Goal: Task Accomplishment & Management: Use online tool/utility

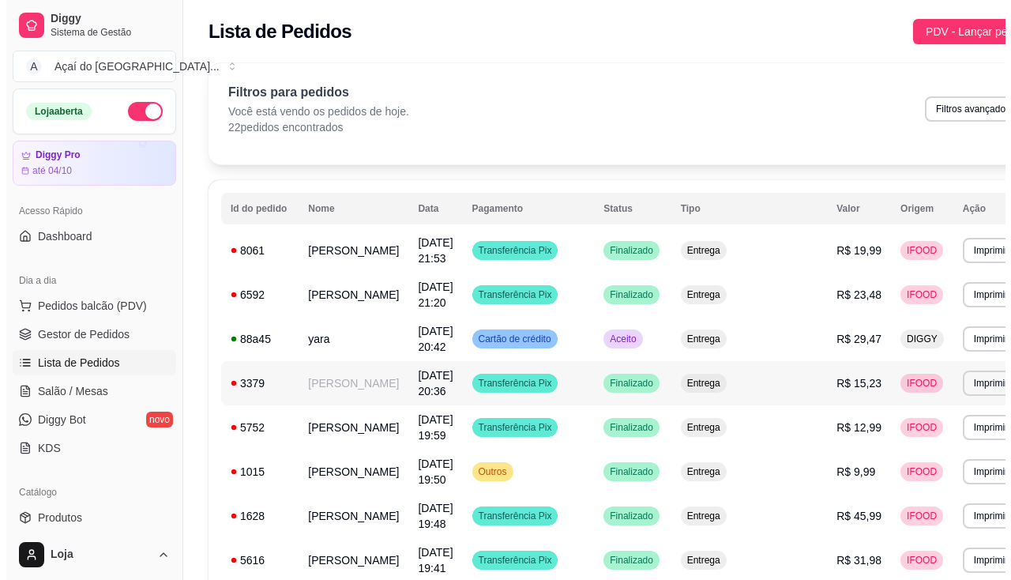
scroll to position [4, 0]
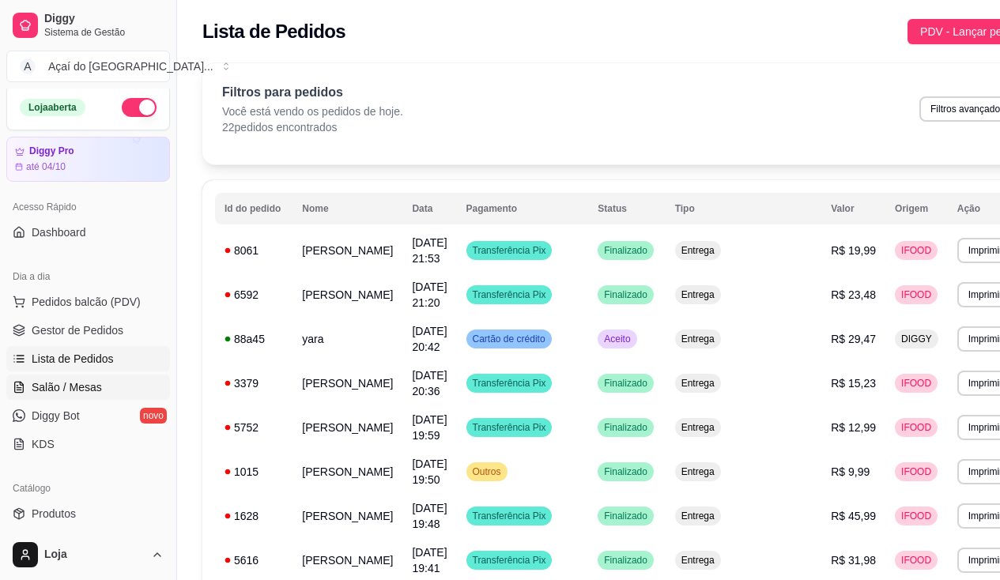
click at [126, 376] on link "Salão / Mesas" at bounding box center [88, 387] width 164 height 25
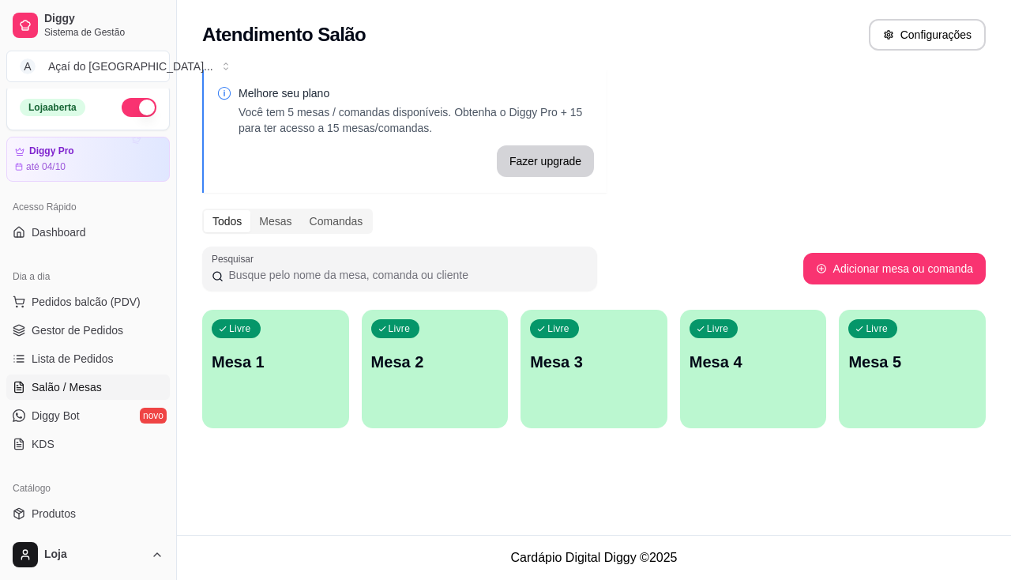
click at [261, 370] on p "Mesa 1" at bounding box center [276, 362] width 128 height 22
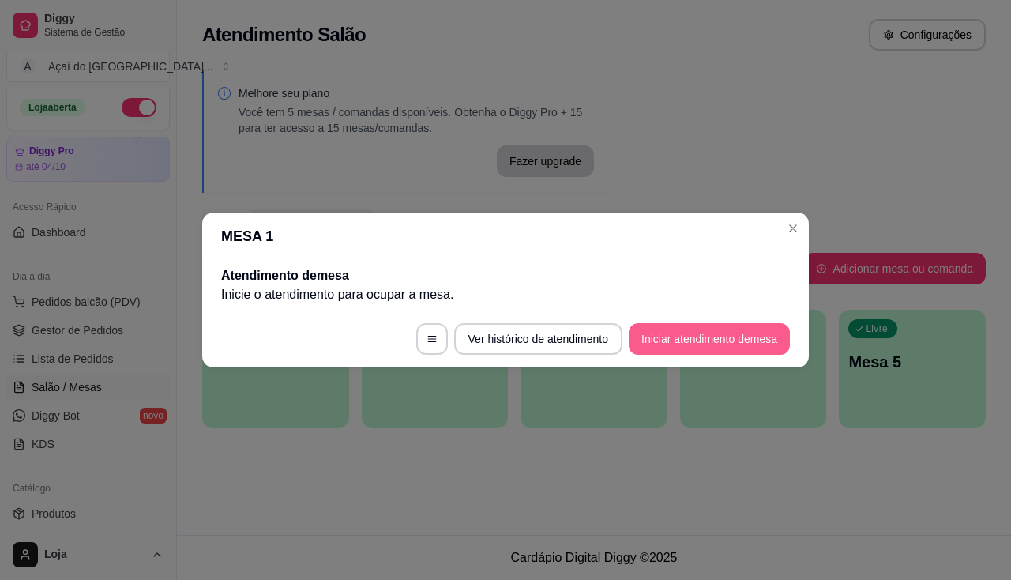
click at [671, 347] on button "Iniciar atendimento de mesa" at bounding box center [709, 339] width 161 height 32
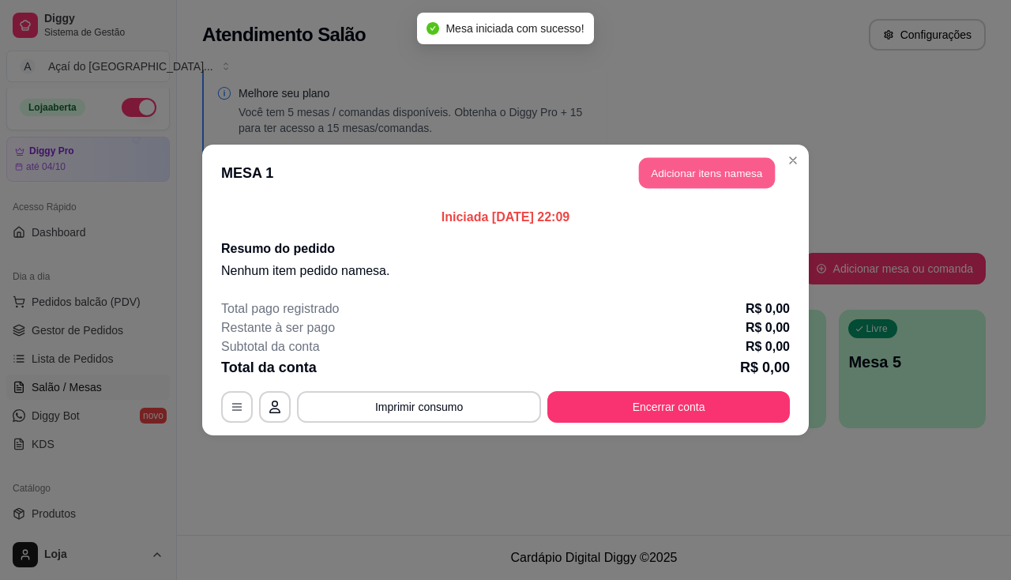
click at [698, 179] on button "Adicionar itens na mesa" at bounding box center [707, 173] width 136 height 31
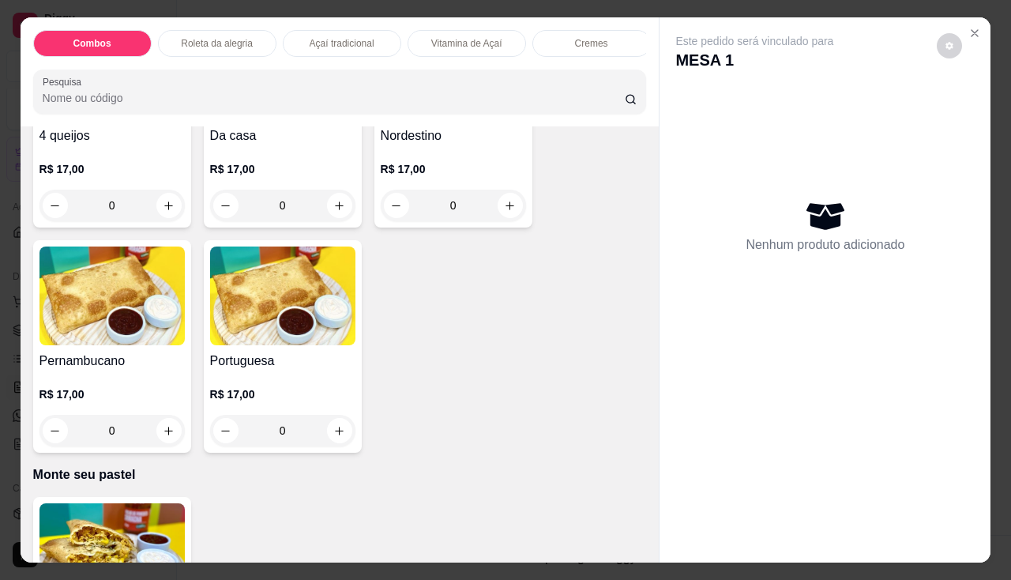
scroll to position [2687, 0]
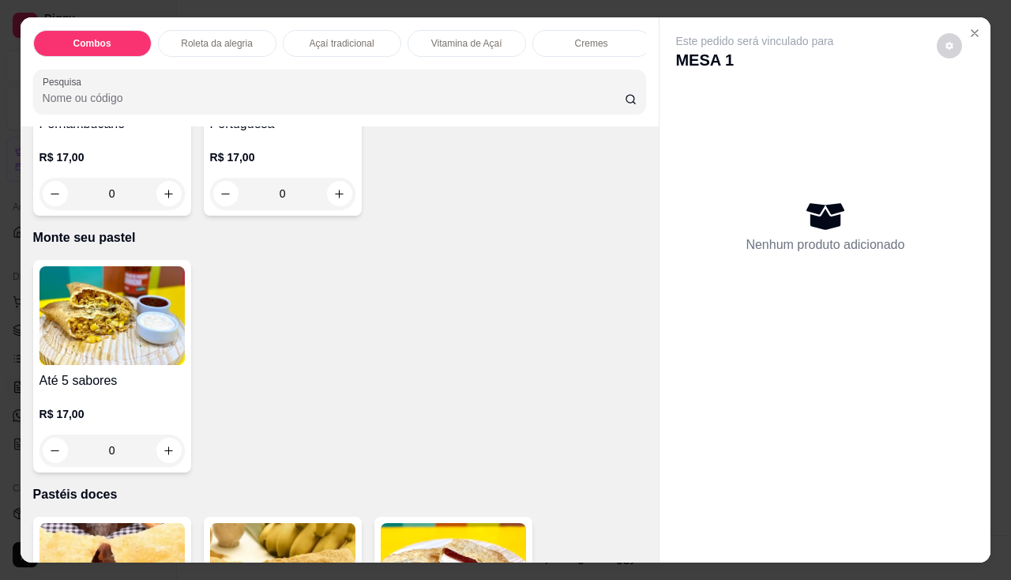
click at [115, 373] on div "Até 5 sabores R$ 17,00 0" at bounding box center [112, 366] width 158 height 213
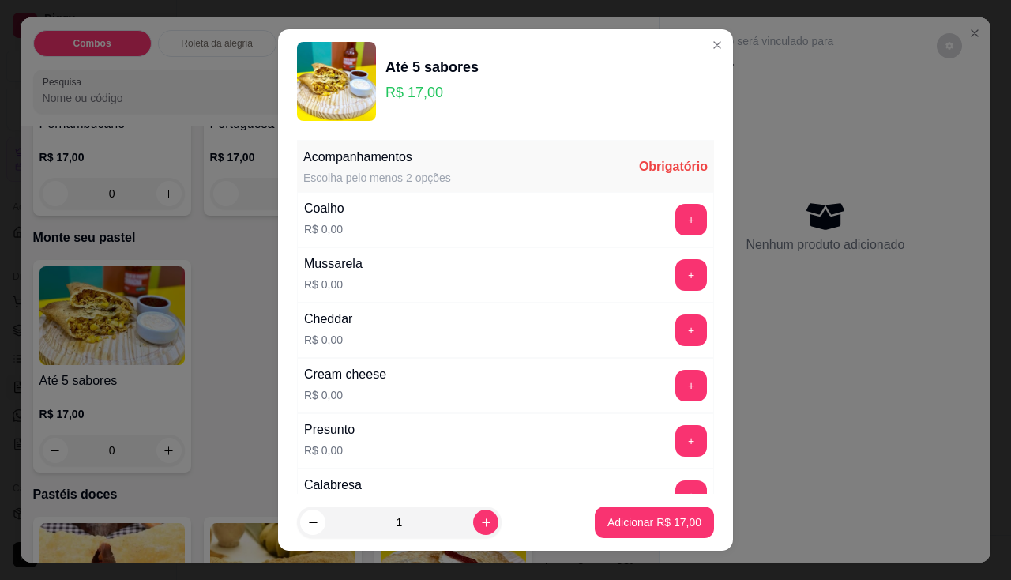
scroll to position [395, 0]
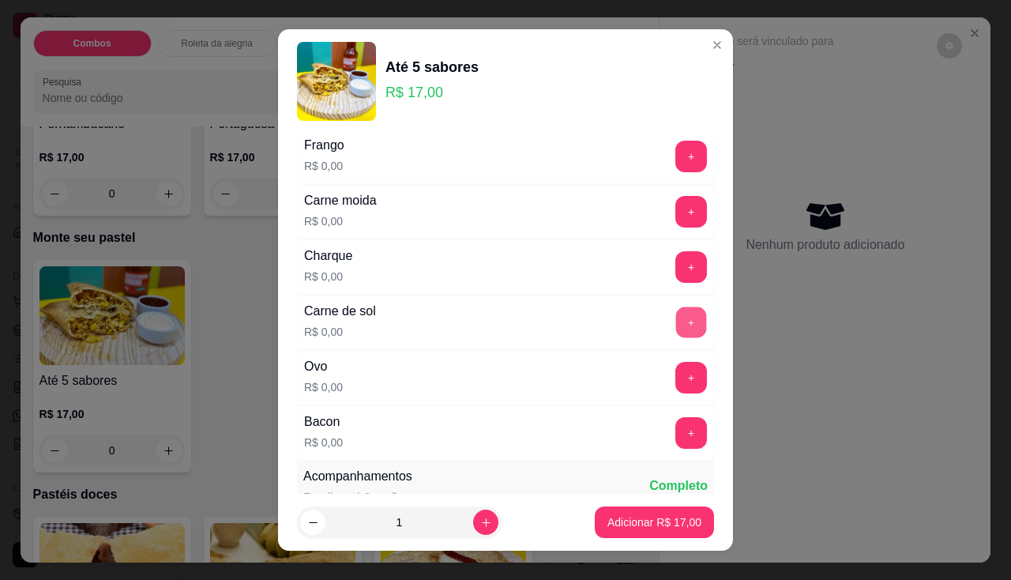
click at [676, 325] on button "+" at bounding box center [691, 322] width 31 height 31
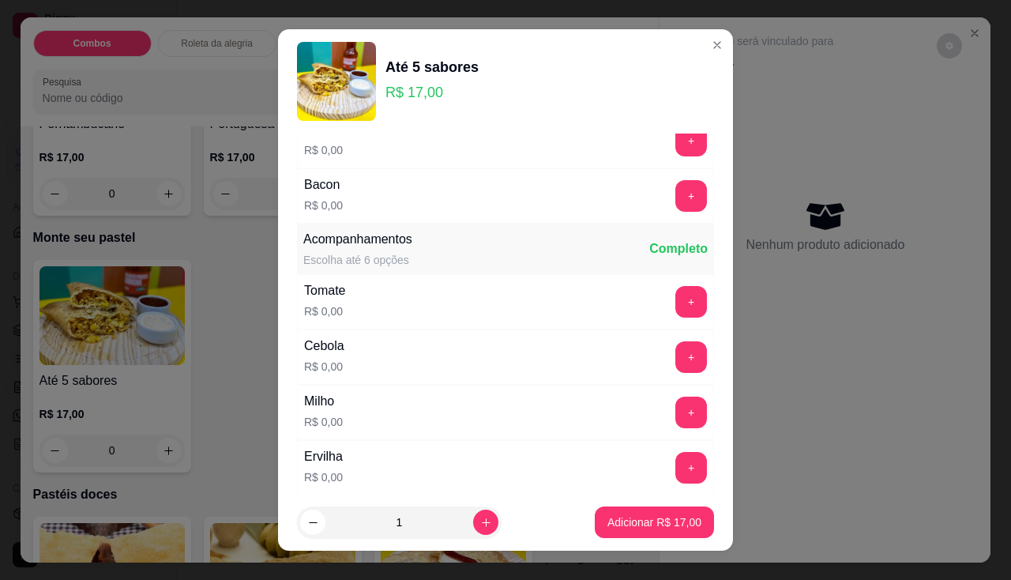
scroll to position [553, 0]
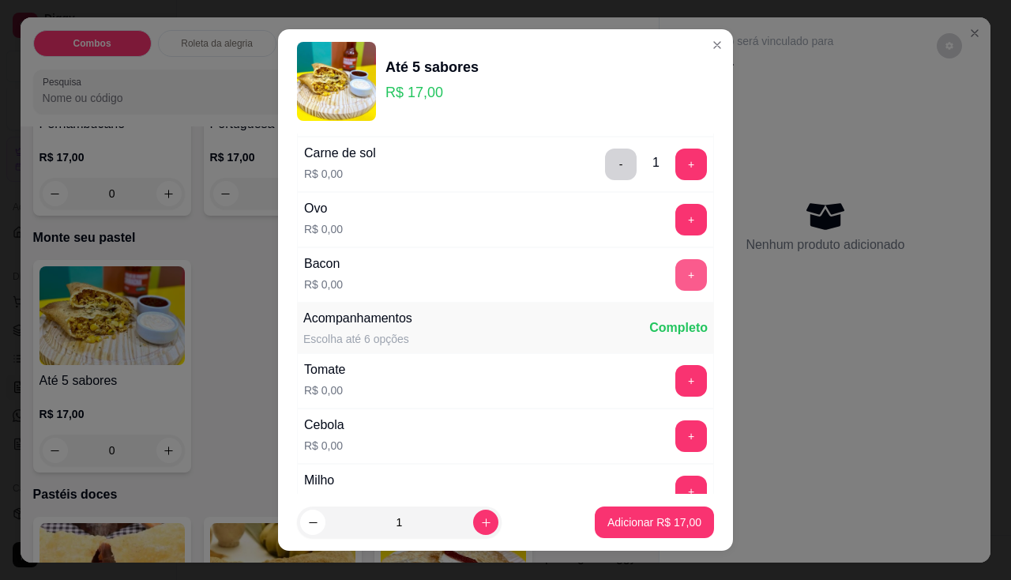
click at [676, 284] on button "+" at bounding box center [692, 275] width 32 height 32
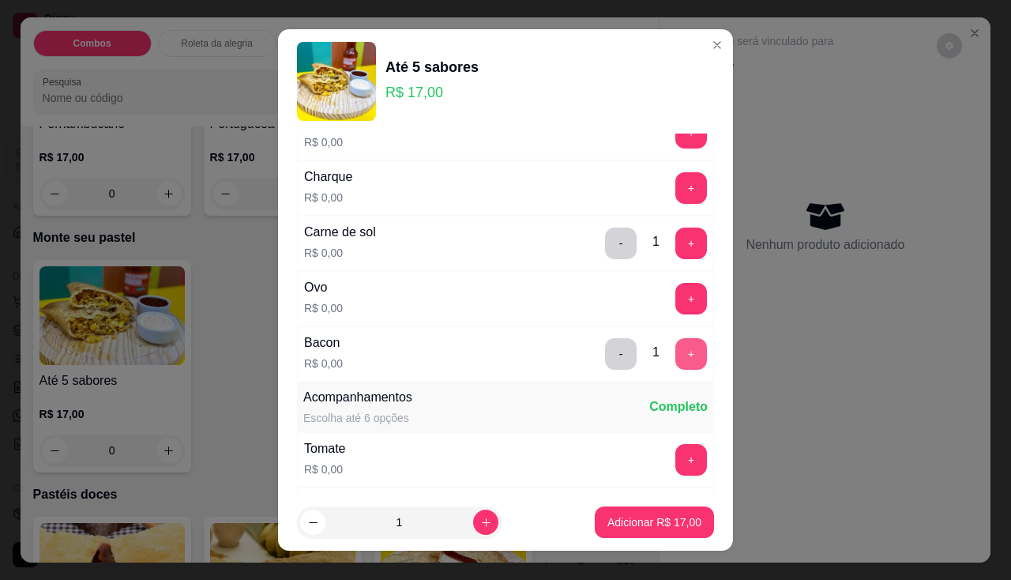
scroll to position [395, 0]
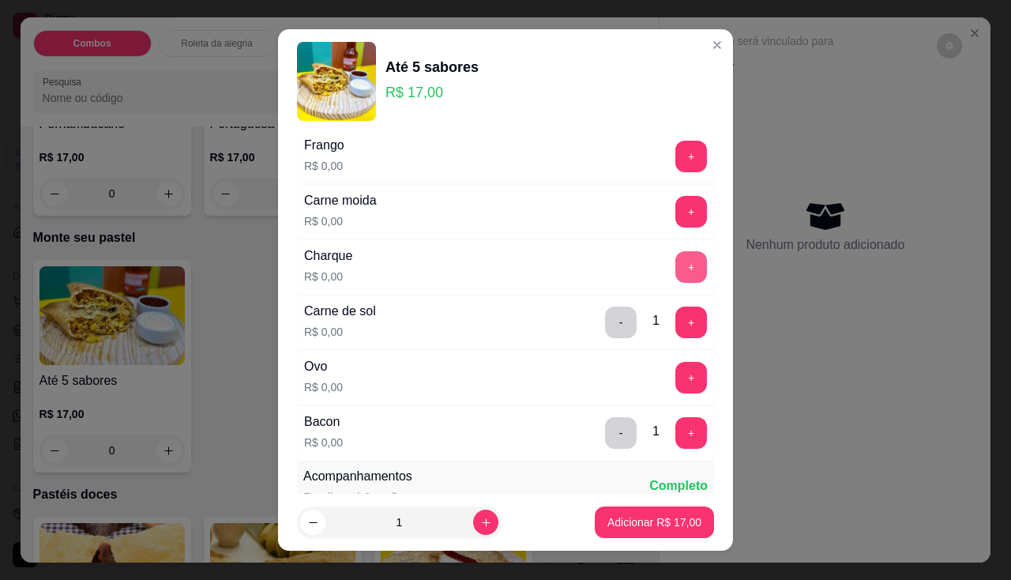
click at [676, 253] on button "+" at bounding box center [692, 267] width 32 height 32
click at [605, 268] on button "-" at bounding box center [621, 267] width 32 height 32
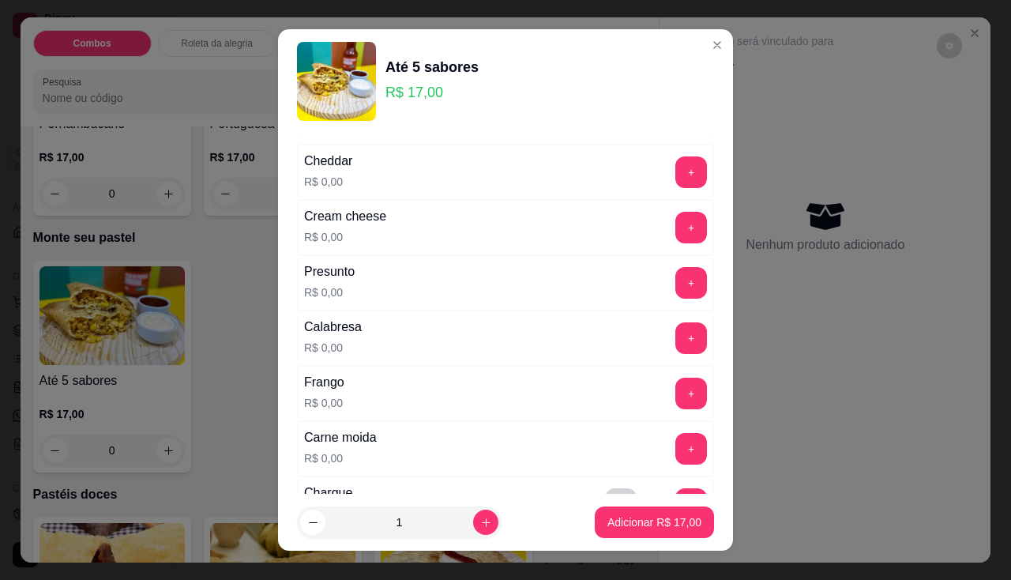
scroll to position [79, 0]
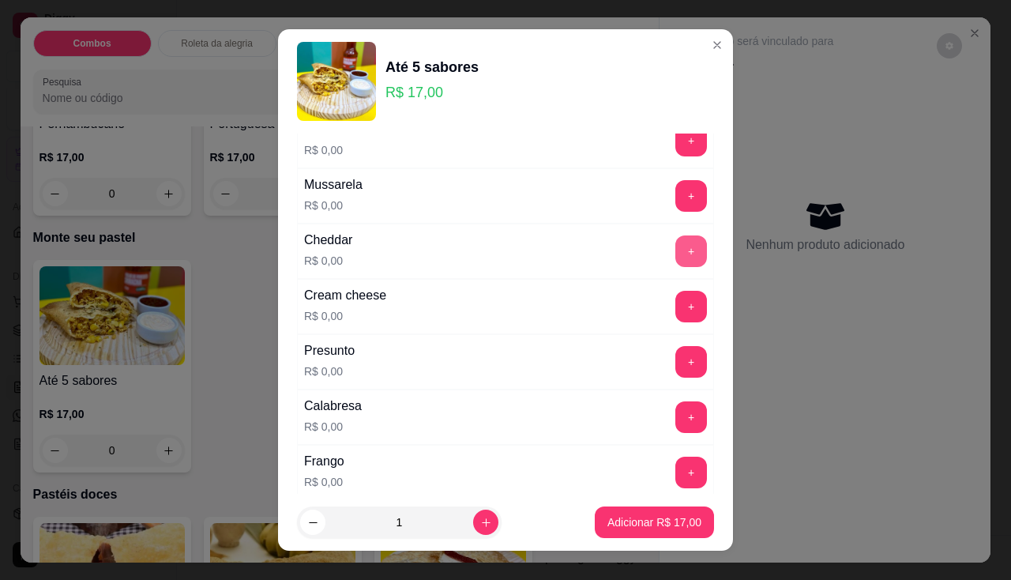
click at [676, 254] on button "+" at bounding box center [692, 251] width 32 height 32
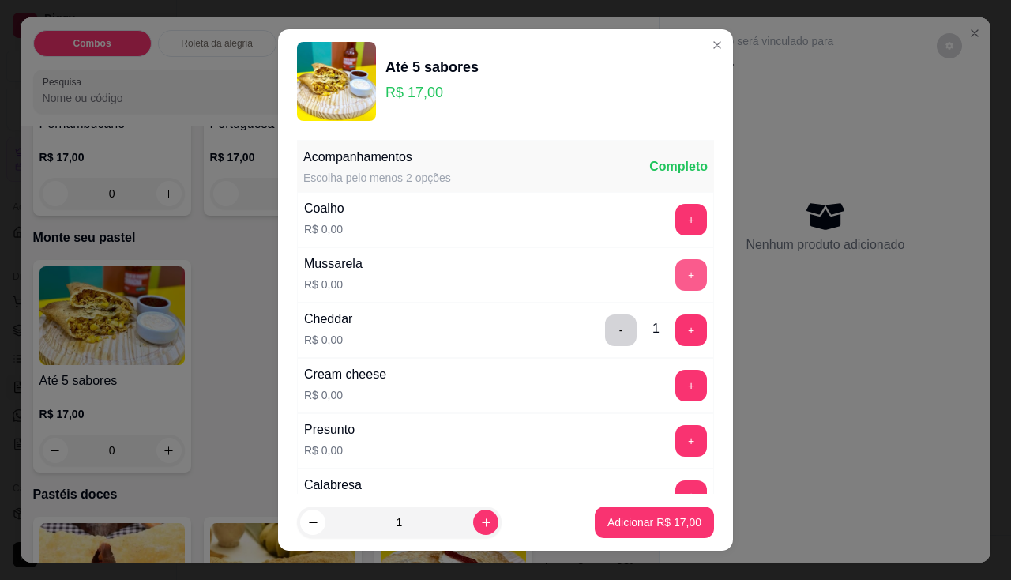
click at [676, 284] on button "+" at bounding box center [692, 275] width 32 height 32
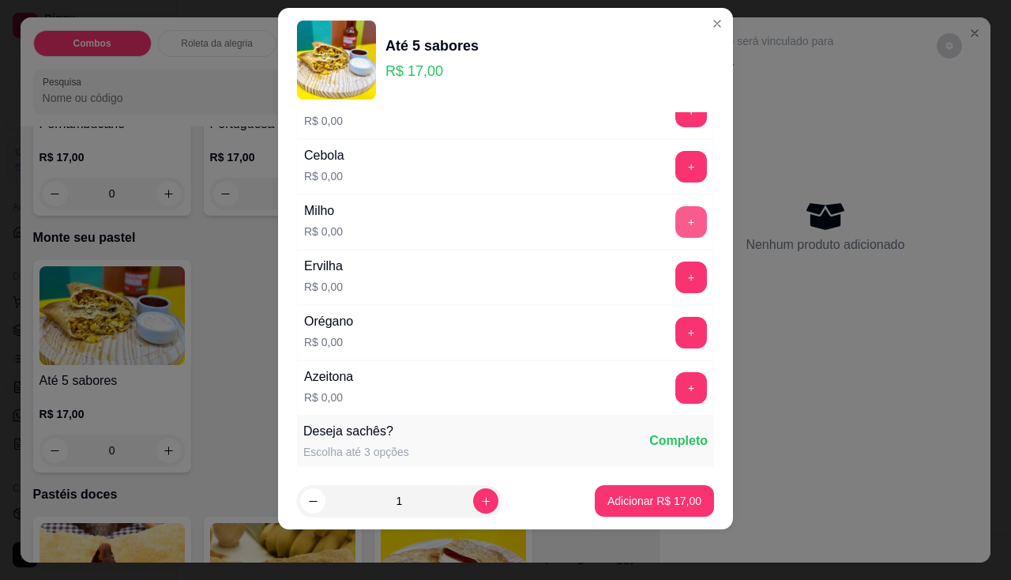
scroll to position [643, 0]
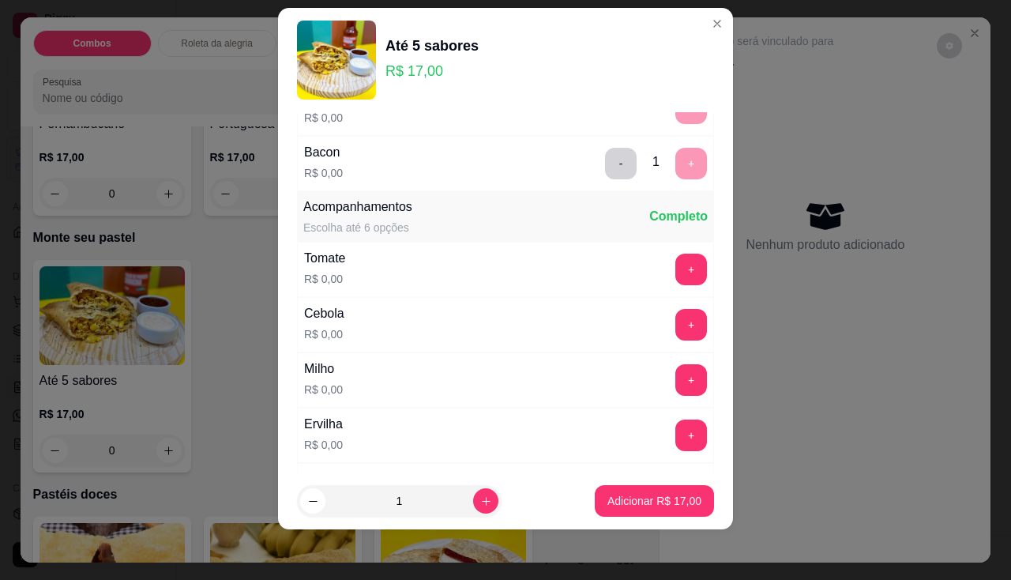
click at [653, 250] on div "Tomate R$ 0,00 +" at bounding box center [505, 269] width 417 height 55
click at [676, 269] on button "+" at bounding box center [691, 269] width 31 height 31
click at [676, 315] on button "+" at bounding box center [691, 324] width 31 height 31
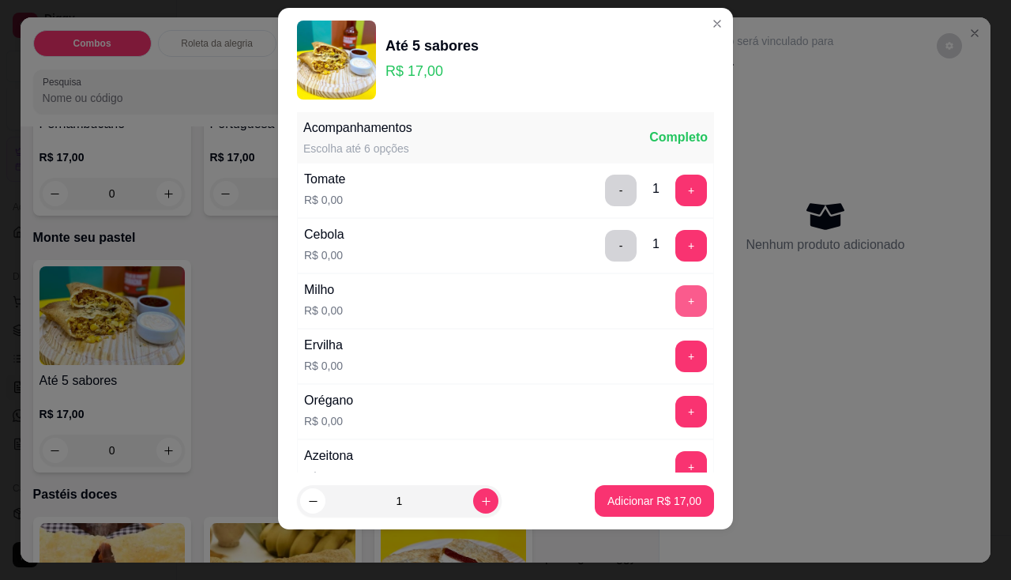
click at [676, 301] on button "+" at bounding box center [692, 301] width 32 height 32
click at [676, 342] on button "+" at bounding box center [692, 357] width 32 height 32
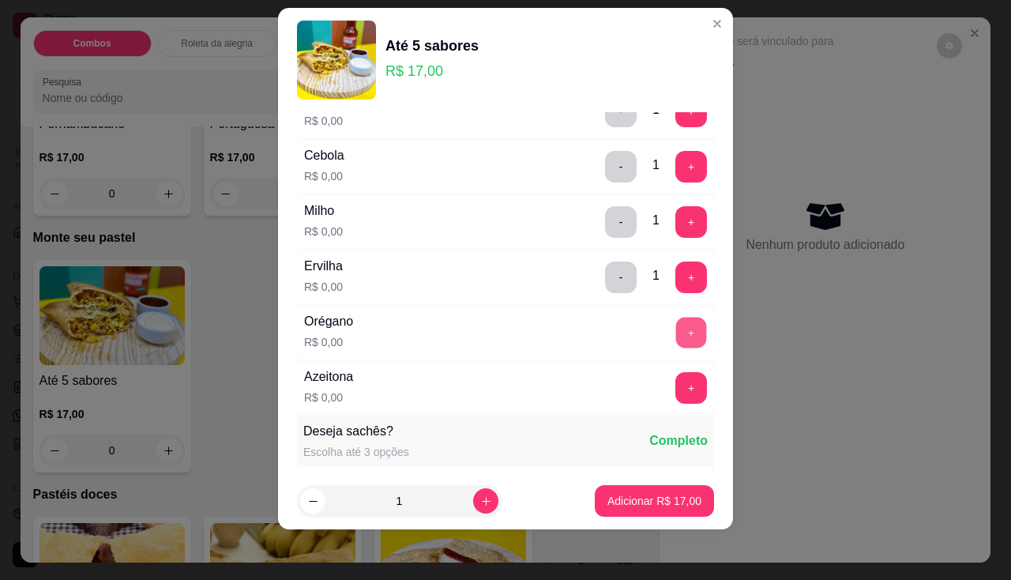
click at [676, 325] on button "+" at bounding box center [691, 332] width 31 height 31
click at [676, 384] on button "+" at bounding box center [692, 388] width 32 height 32
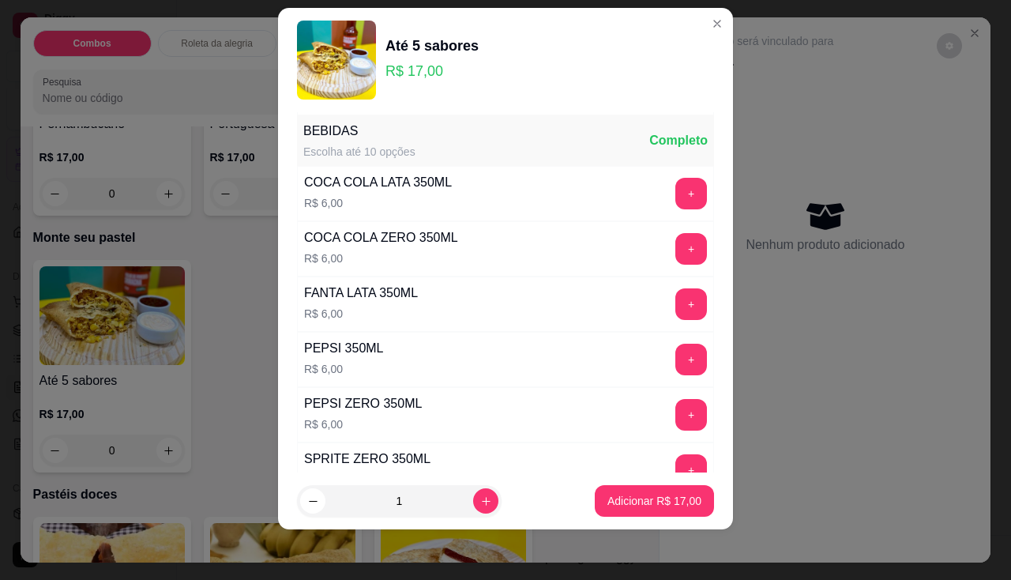
scroll to position [1105, 0]
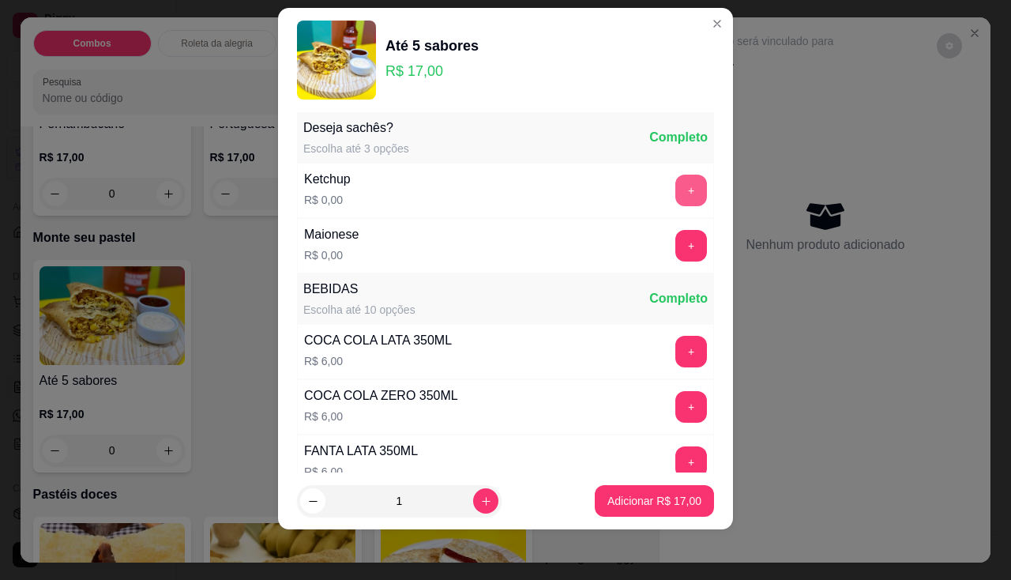
click at [676, 185] on button "+" at bounding box center [692, 191] width 32 height 32
click at [673, 227] on div "Maionese R$ 0,00 +" at bounding box center [505, 245] width 417 height 55
click at [676, 243] on button "+" at bounding box center [692, 246] width 32 height 32
click at [654, 502] on p "Adicionar R$ 17,00" at bounding box center [655, 501] width 92 height 15
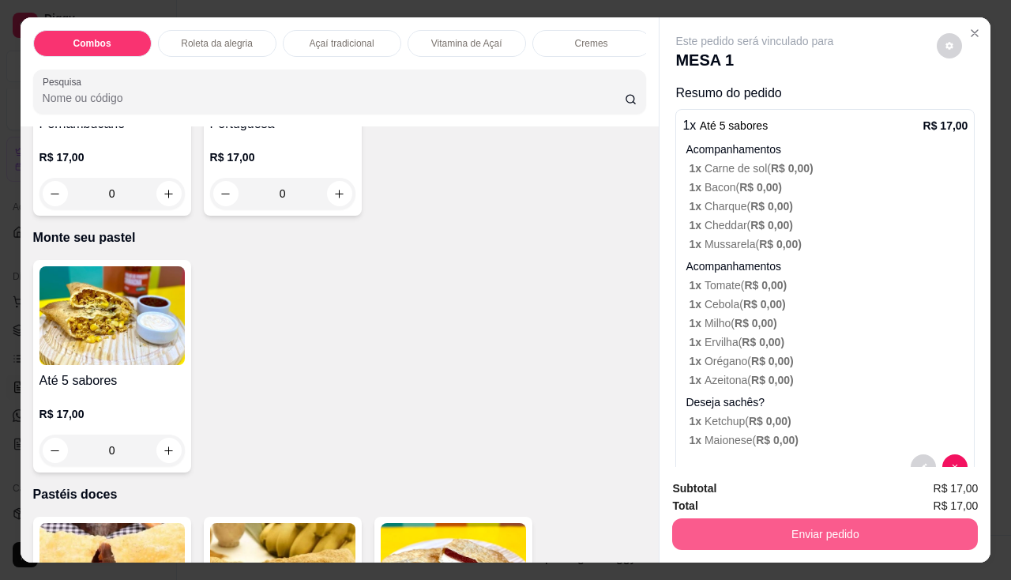
click at [721, 525] on button "Enviar pedido" at bounding box center [825, 534] width 306 height 32
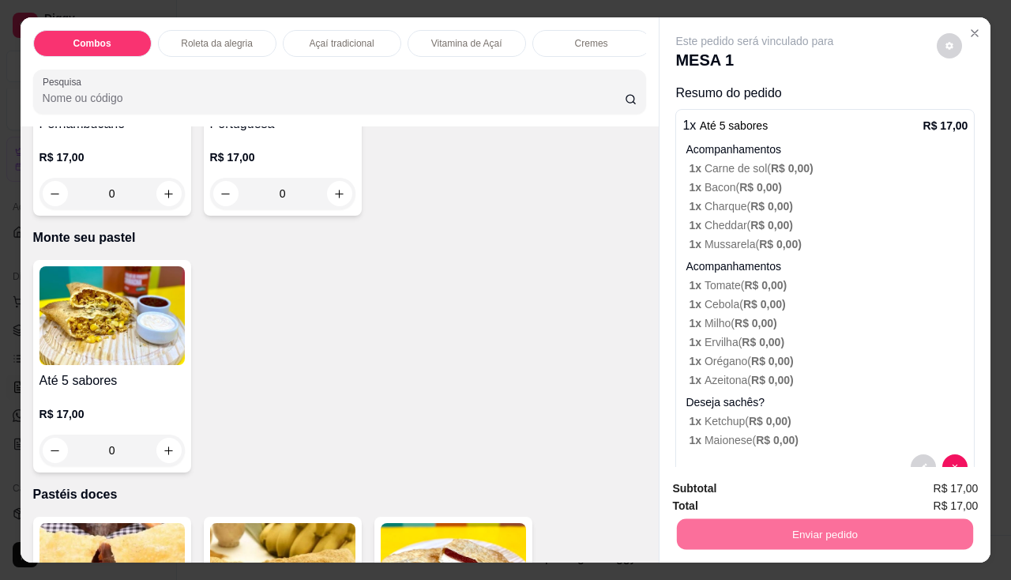
click at [724, 503] on button "Não registrar e enviar pedido" at bounding box center [773, 490] width 164 height 30
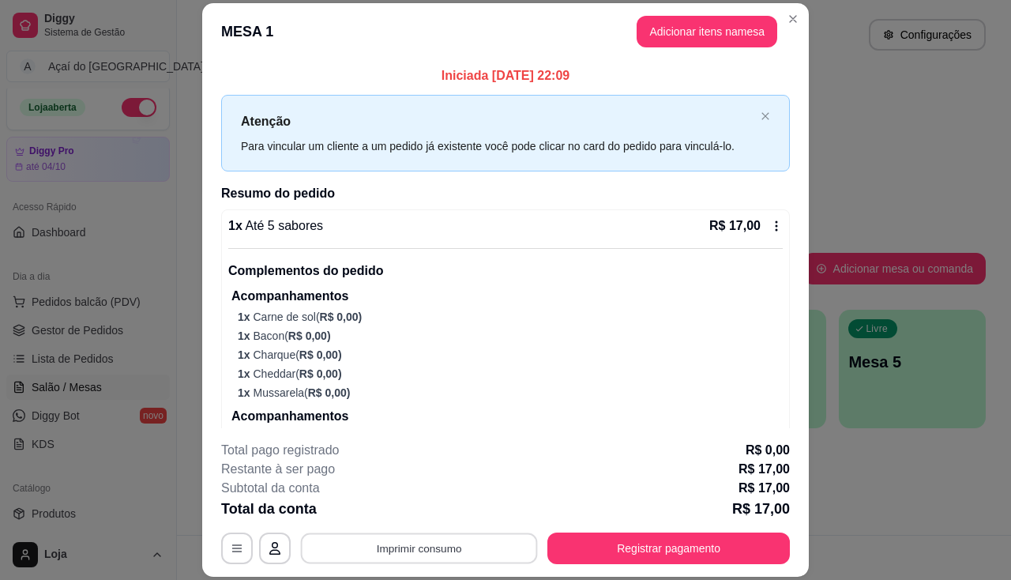
click at [397, 556] on button "Imprimir consumo" at bounding box center [419, 548] width 237 height 31
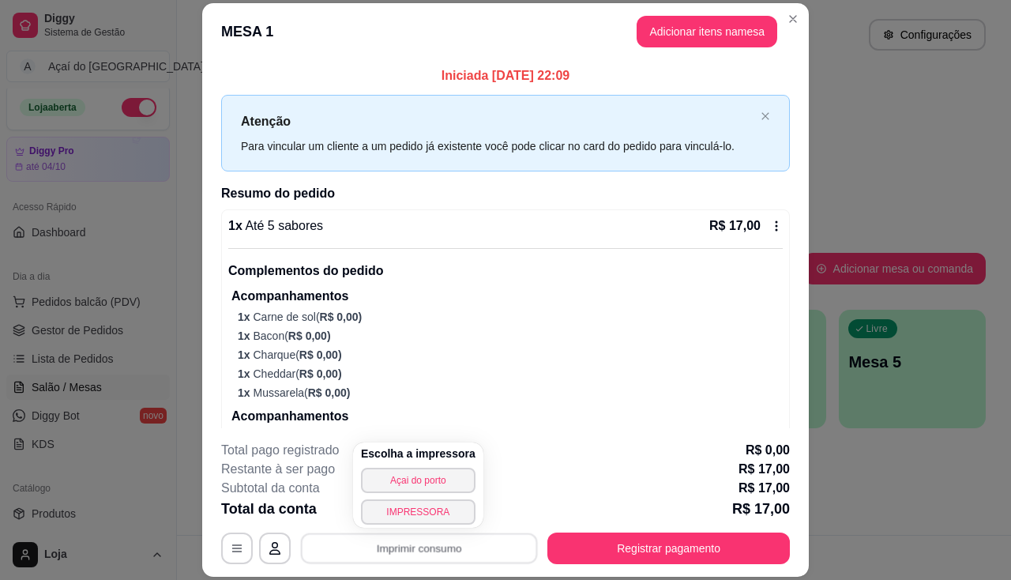
click at [410, 526] on div "Escolha a impressora Açai do porto IMPRESSORA" at bounding box center [418, 485] width 130 height 85
click at [424, 512] on button "IMPRESSORA" at bounding box center [418, 511] width 115 height 25
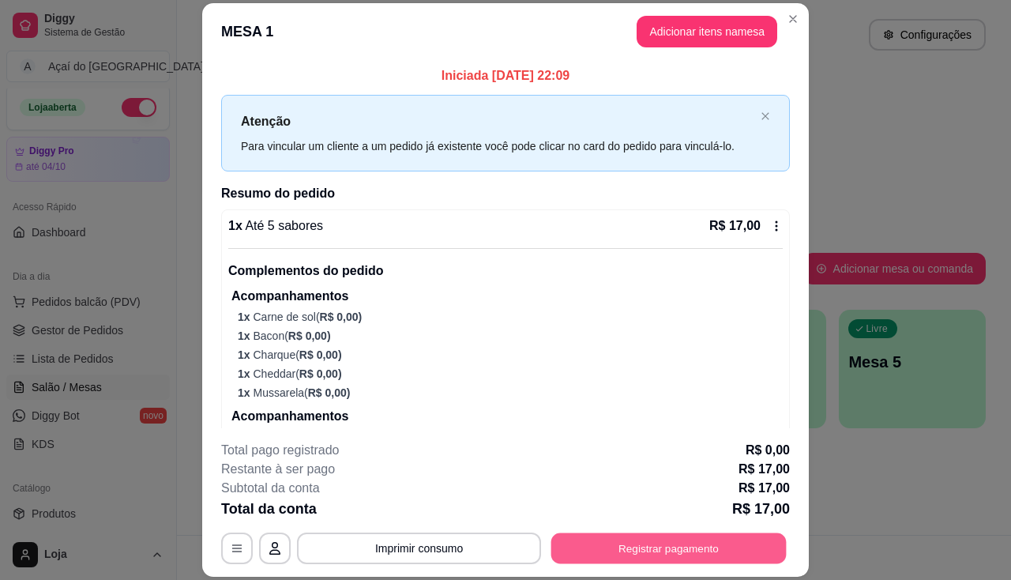
click at [709, 563] on button "Registrar pagamento" at bounding box center [669, 548] width 235 height 31
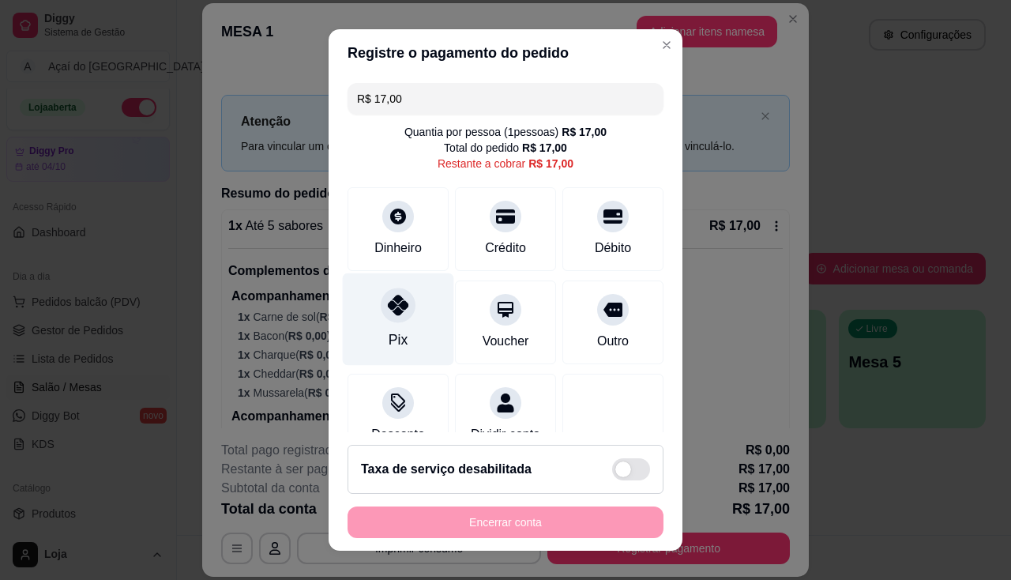
click at [371, 331] on div "Pix" at bounding box center [398, 319] width 111 height 92
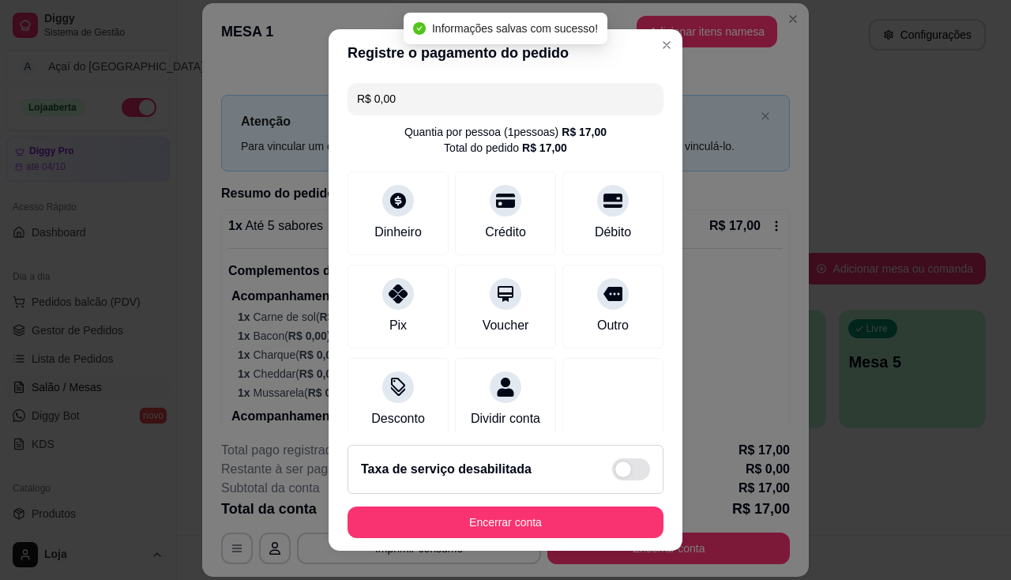
type input "R$ 0,00"
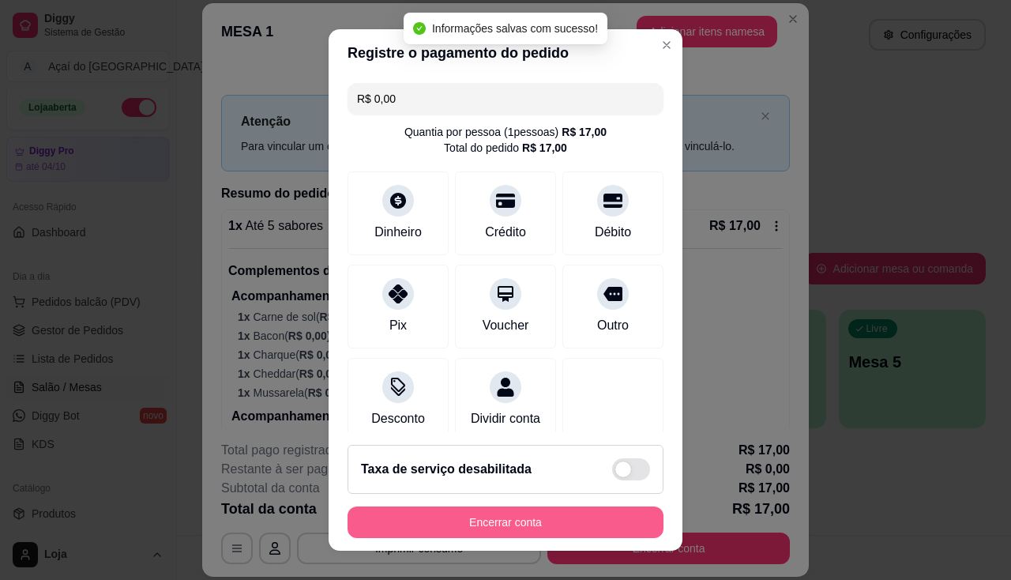
click at [446, 519] on button "Encerrar conta" at bounding box center [506, 523] width 316 height 32
